Goal: Transaction & Acquisition: Purchase product/service

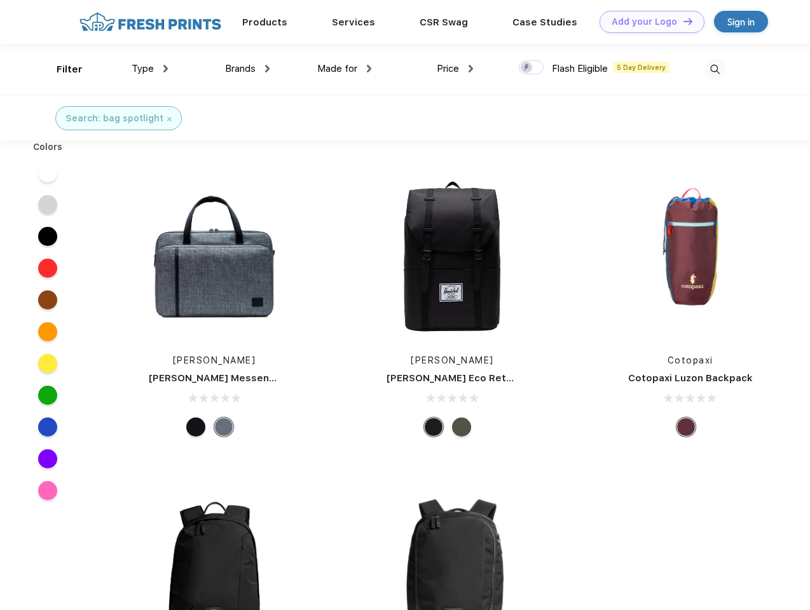
scroll to position [1, 0]
click at [647, 22] on link "Add your Logo Design Tool" at bounding box center [651, 22] width 105 height 22
click at [0, 0] on div "Design Tool" at bounding box center [0, 0] width 0 height 0
click at [682, 21] on link "Add your Logo Design Tool" at bounding box center [651, 22] width 105 height 22
click at [61, 69] on div "Filter" at bounding box center [70, 69] width 26 height 15
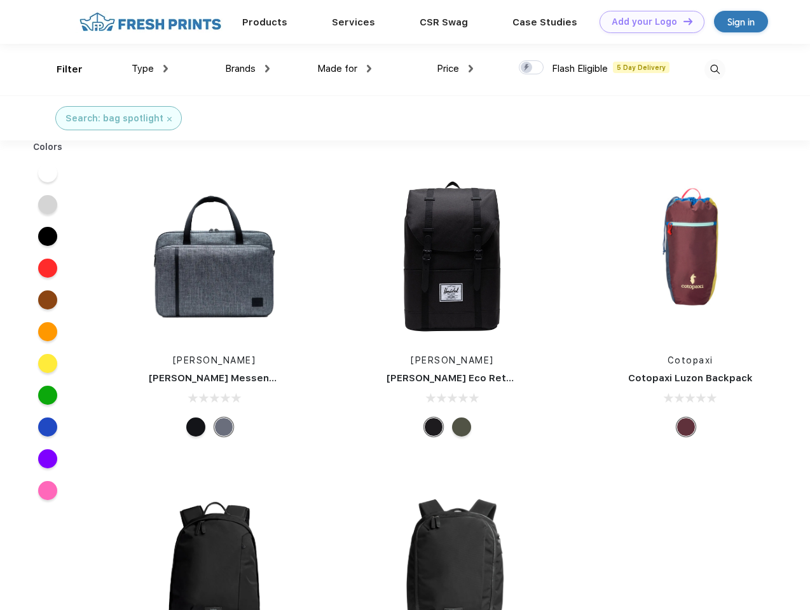
click at [150, 69] on span "Type" at bounding box center [143, 68] width 22 height 11
click at [247, 69] on span "Brands" at bounding box center [240, 68] width 31 height 11
click at [345, 69] on span "Made for" at bounding box center [337, 68] width 40 height 11
click at [455, 69] on span "Price" at bounding box center [448, 68] width 22 height 11
click at [531, 68] on div at bounding box center [531, 67] width 25 height 14
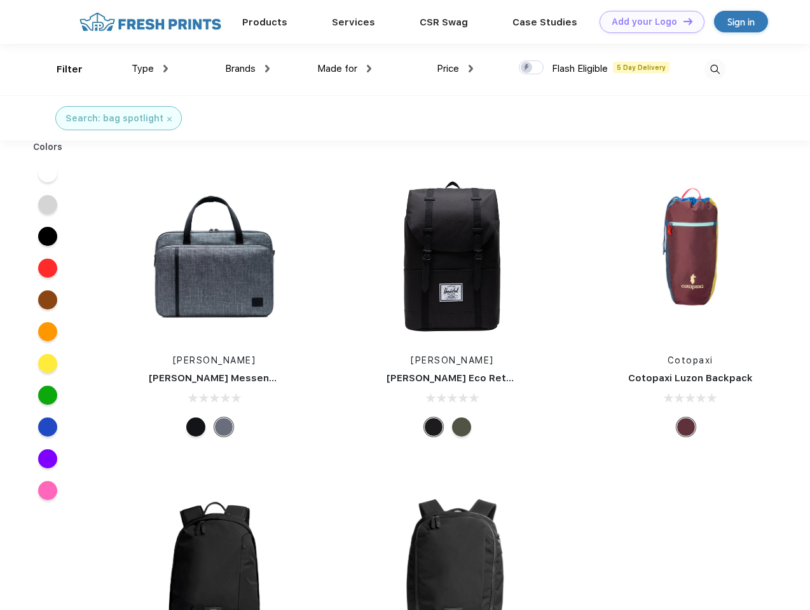
click at [527, 68] on input "checkbox" at bounding box center [523, 64] width 8 height 8
click at [715, 69] on img at bounding box center [714, 69] width 21 height 21
